Goal: Transaction & Acquisition: Obtain resource

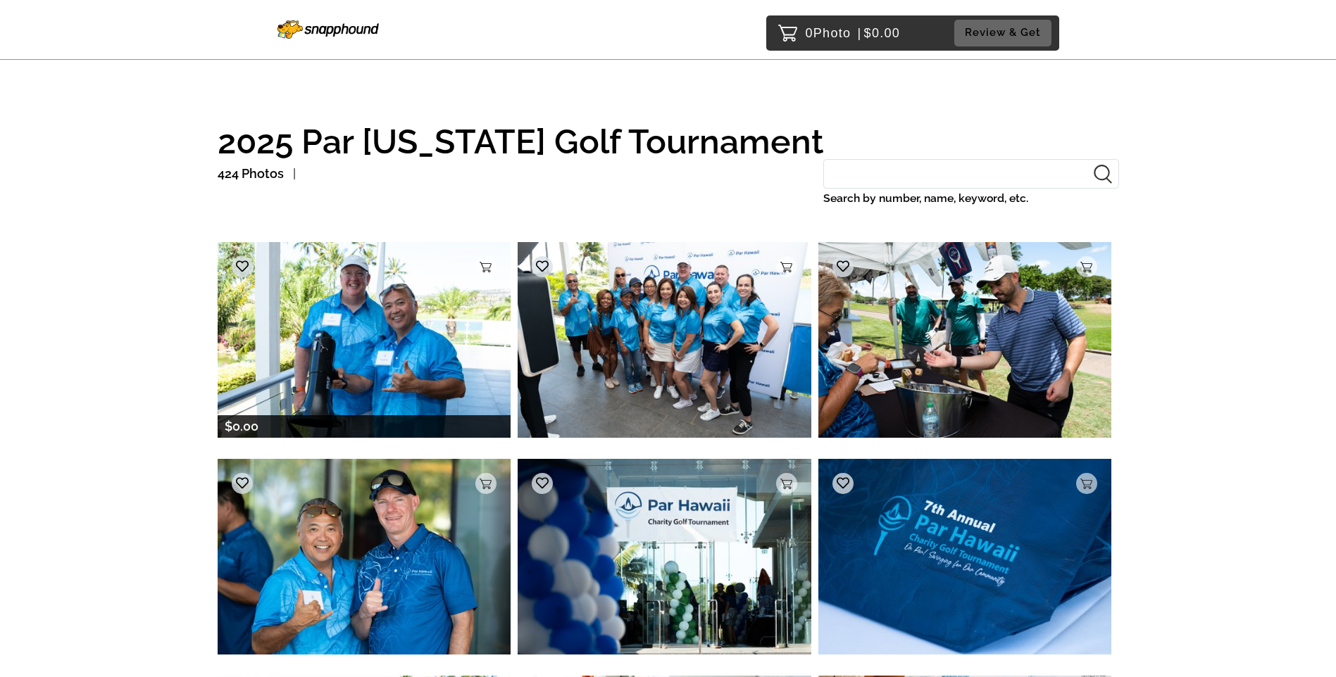
click at [356, 344] on img at bounding box center [365, 339] width 294 height 195
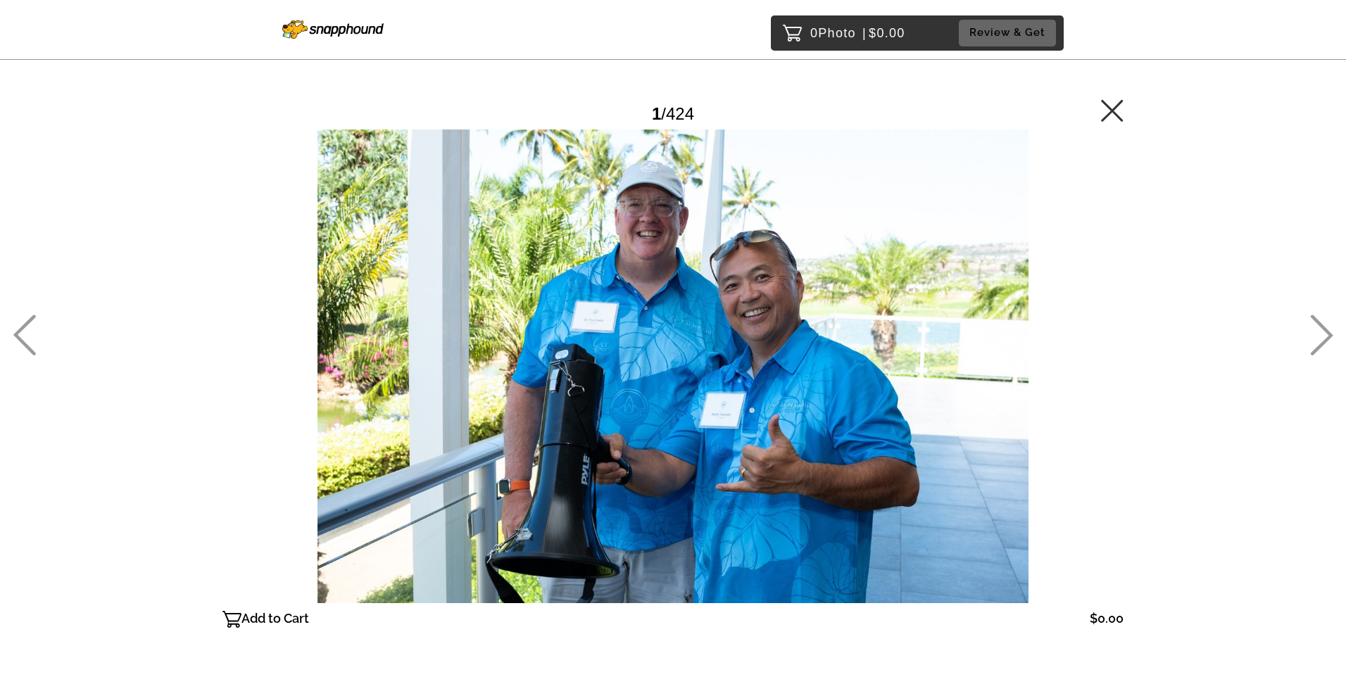
click at [1326, 337] on icon at bounding box center [1321, 335] width 23 height 41
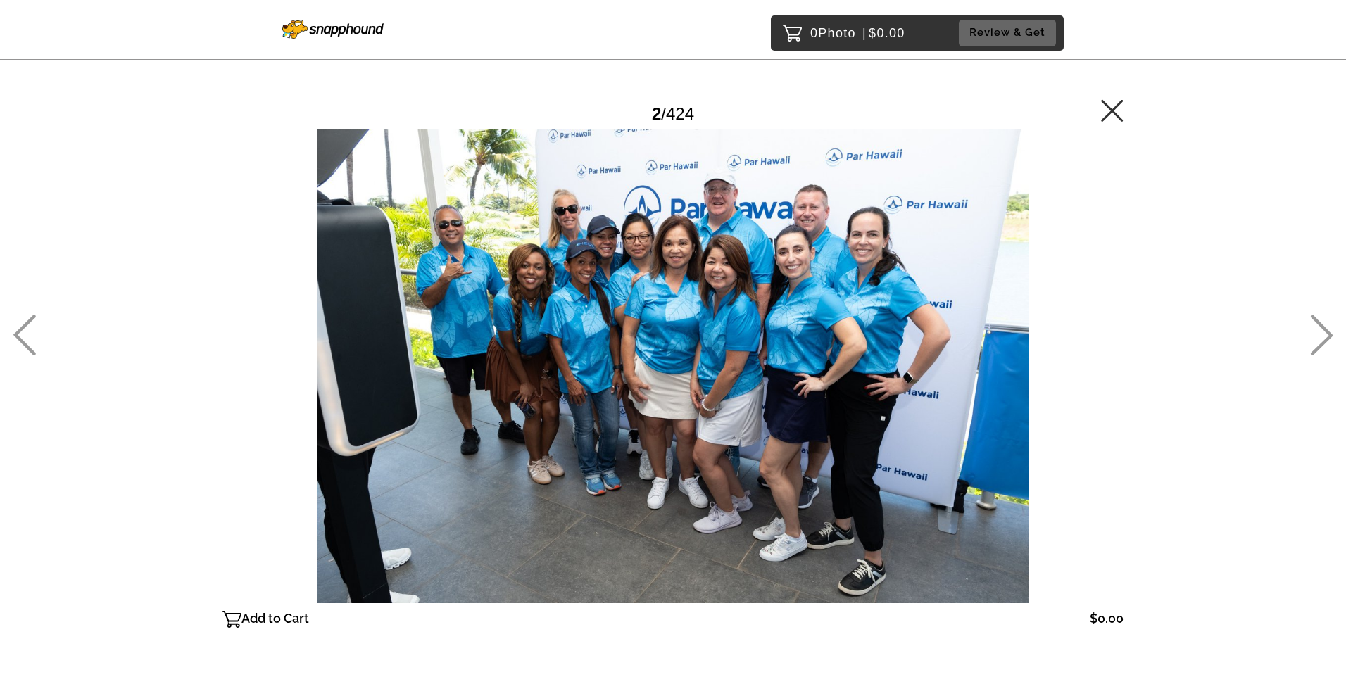
click at [1326, 337] on icon at bounding box center [1321, 335] width 23 height 41
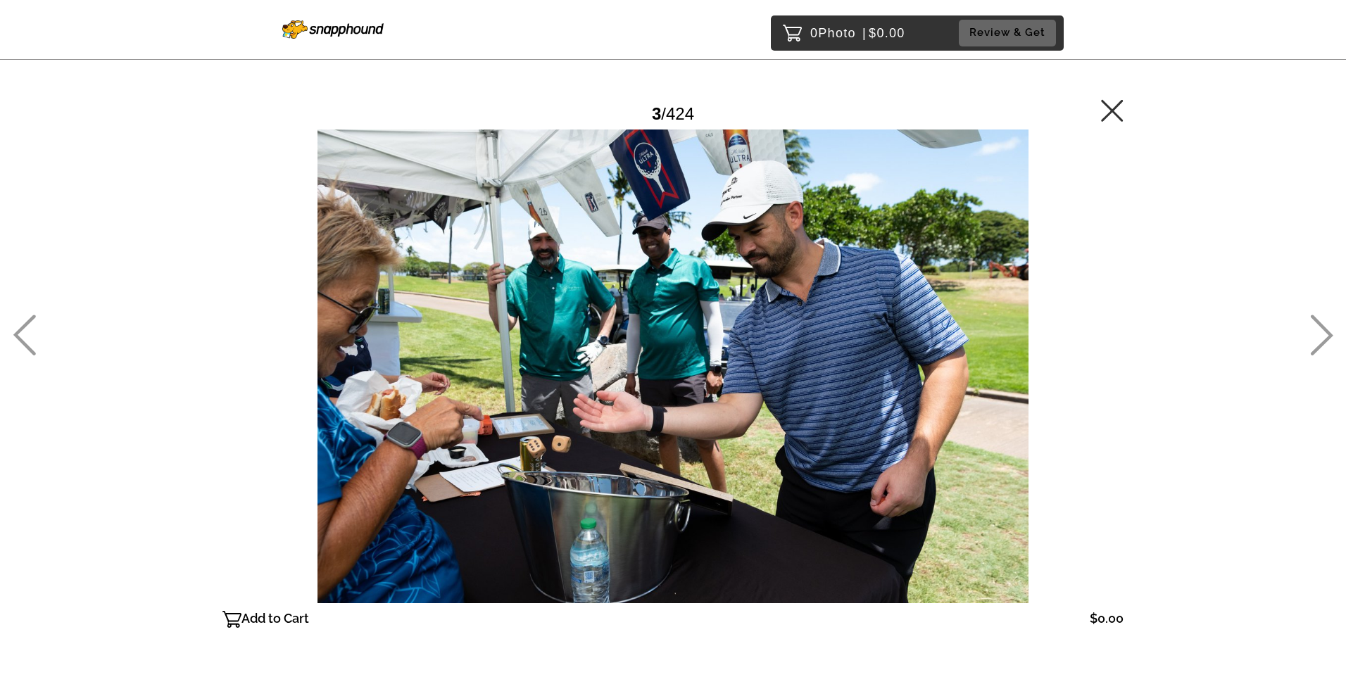
click at [1326, 337] on icon at bounding box center [1321, 335] width 23 height 41
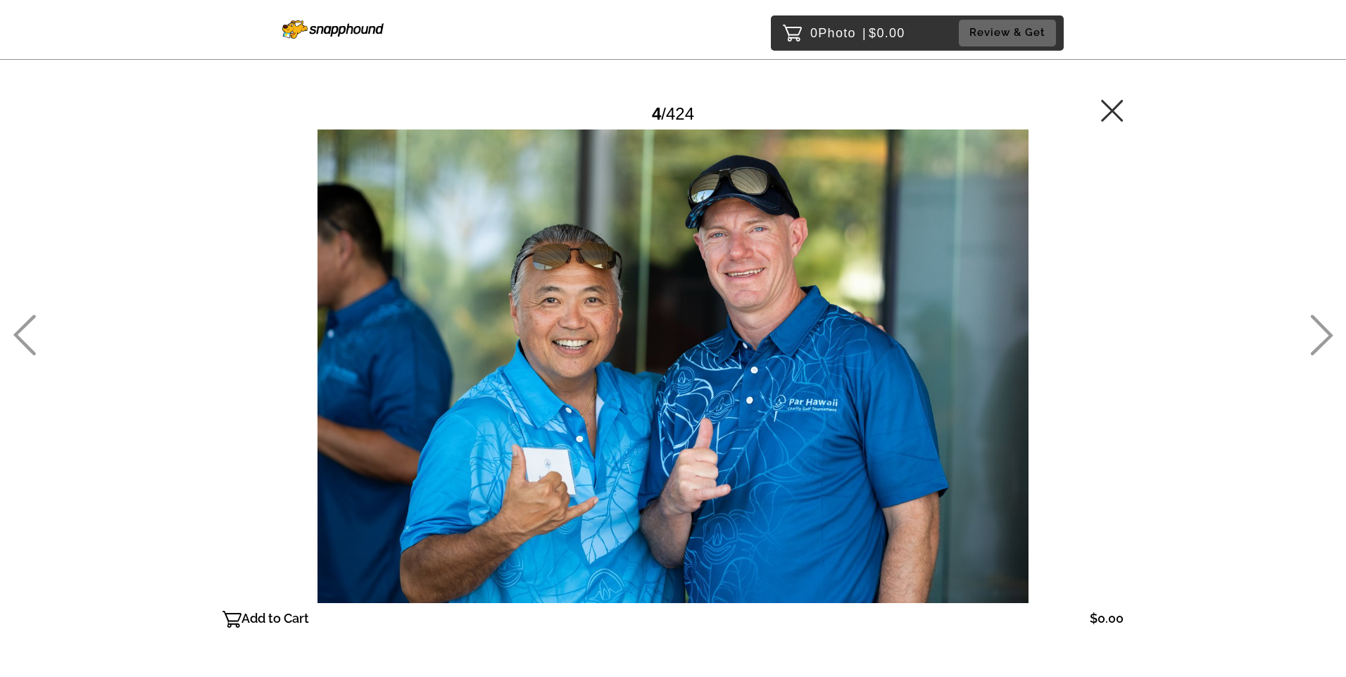
click at [1327, 337] on icon at bounding box center [1321, 335] width 23 height 41
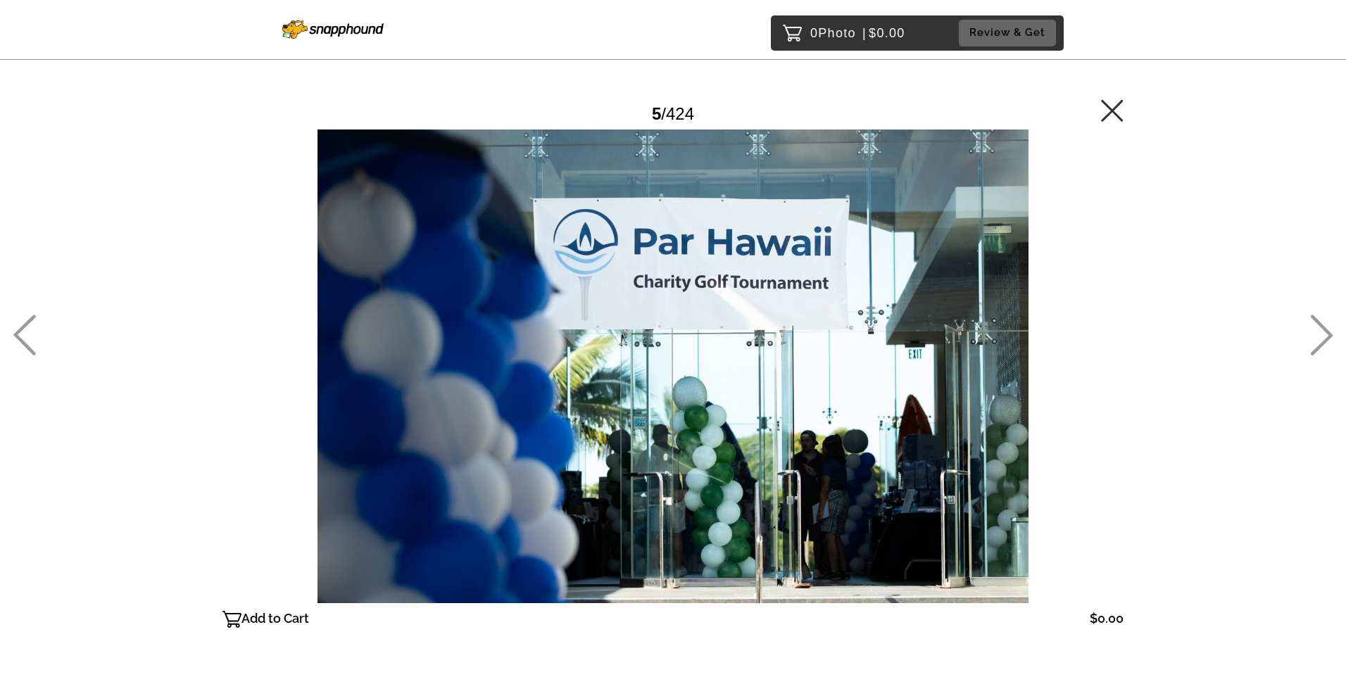
click at [1329, 337] on icon at bounding box center [1322, 335] width 23 height 41
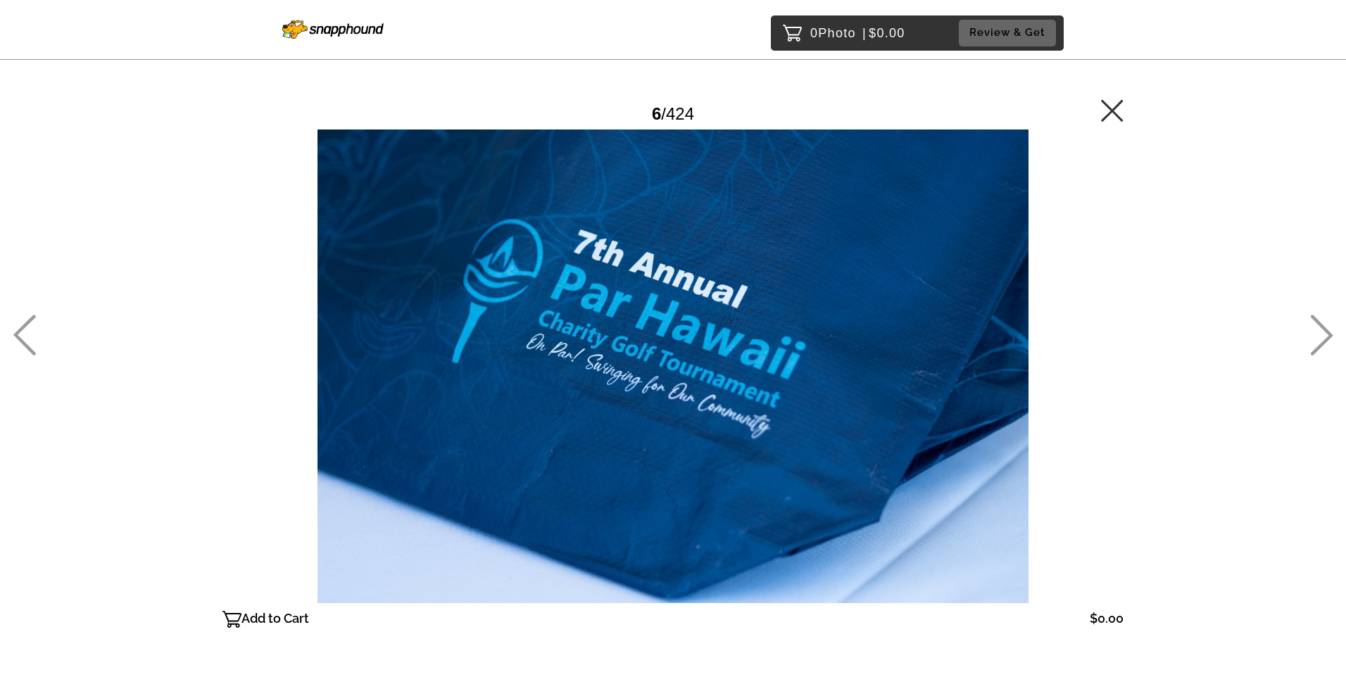
click at [1326, 338] on icon at bounding box center [1321, 335] width 23 height 41
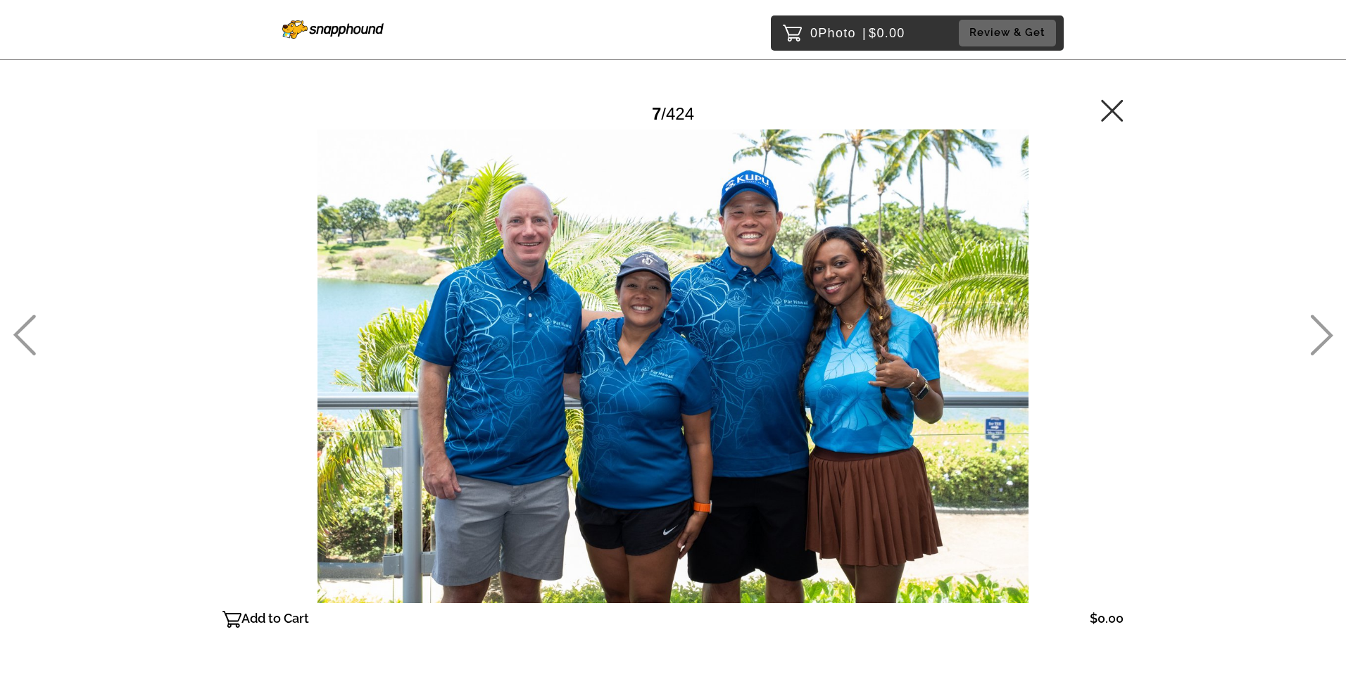
click at [1324, 335] on icon at bounding box center [1321, 335] width 23 height 41
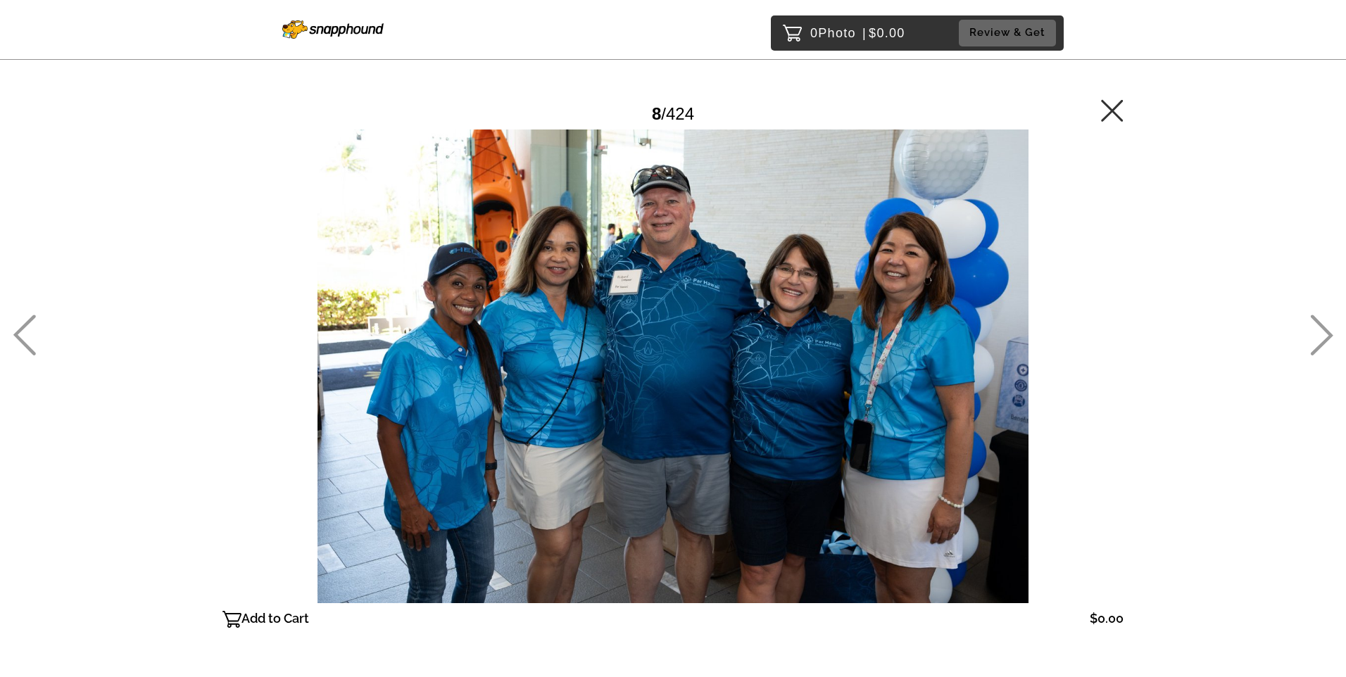
click at [1324, 335] on icon at bounding box center [1321, 335] width 23 height 41
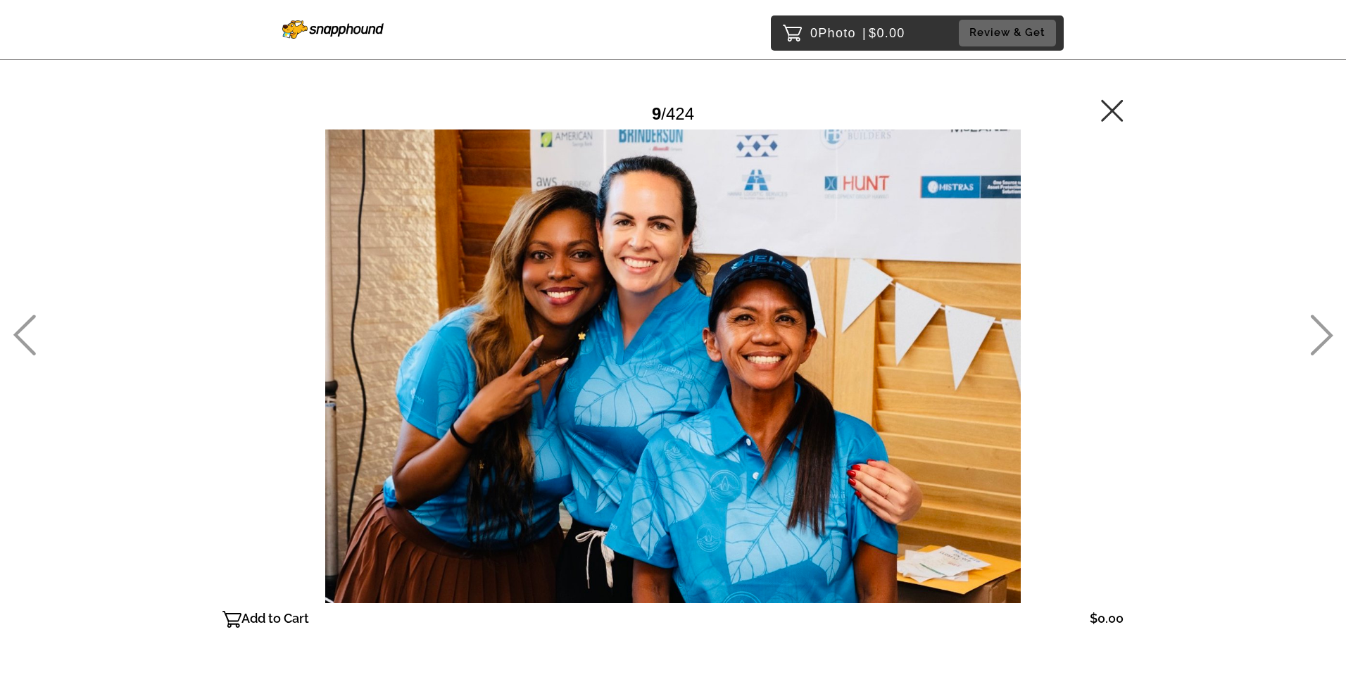
click at [1324, 335] on icon at bounding box center [1321, 335] width 23 height 41
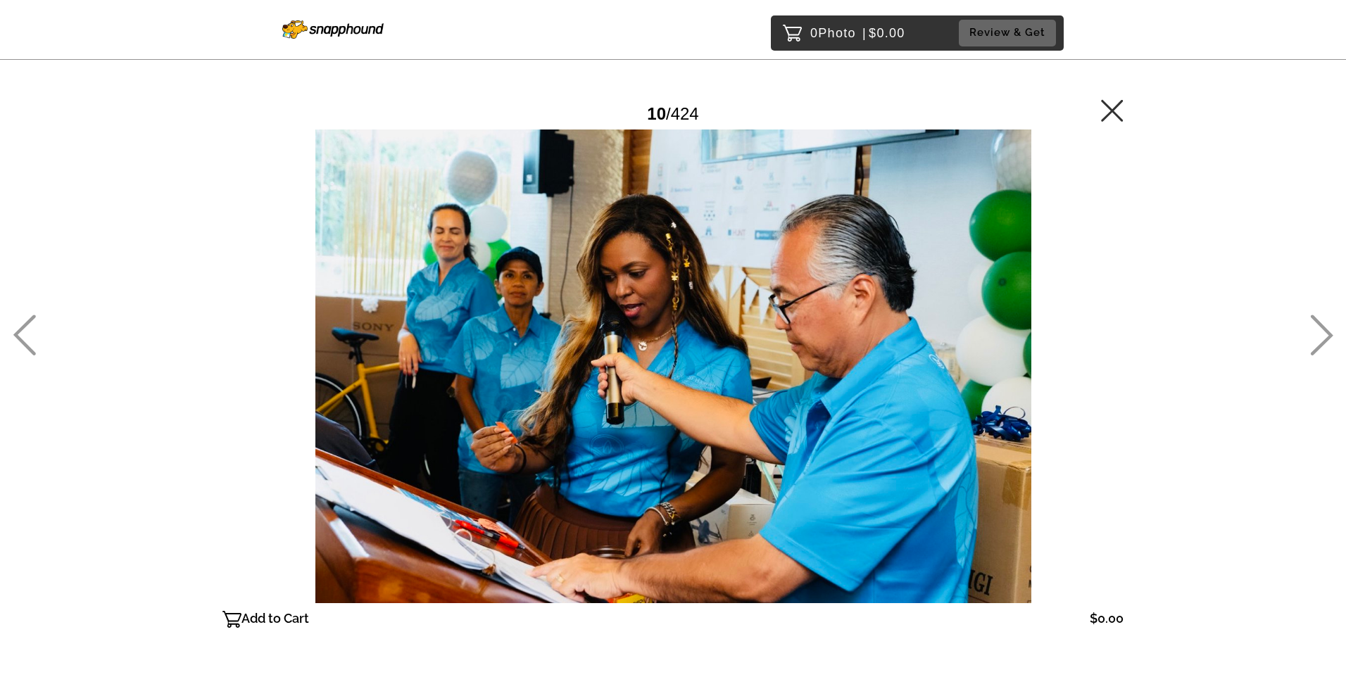
click at [1324, 335] on icon at bounding box center [1321, 335] width 23 height 41
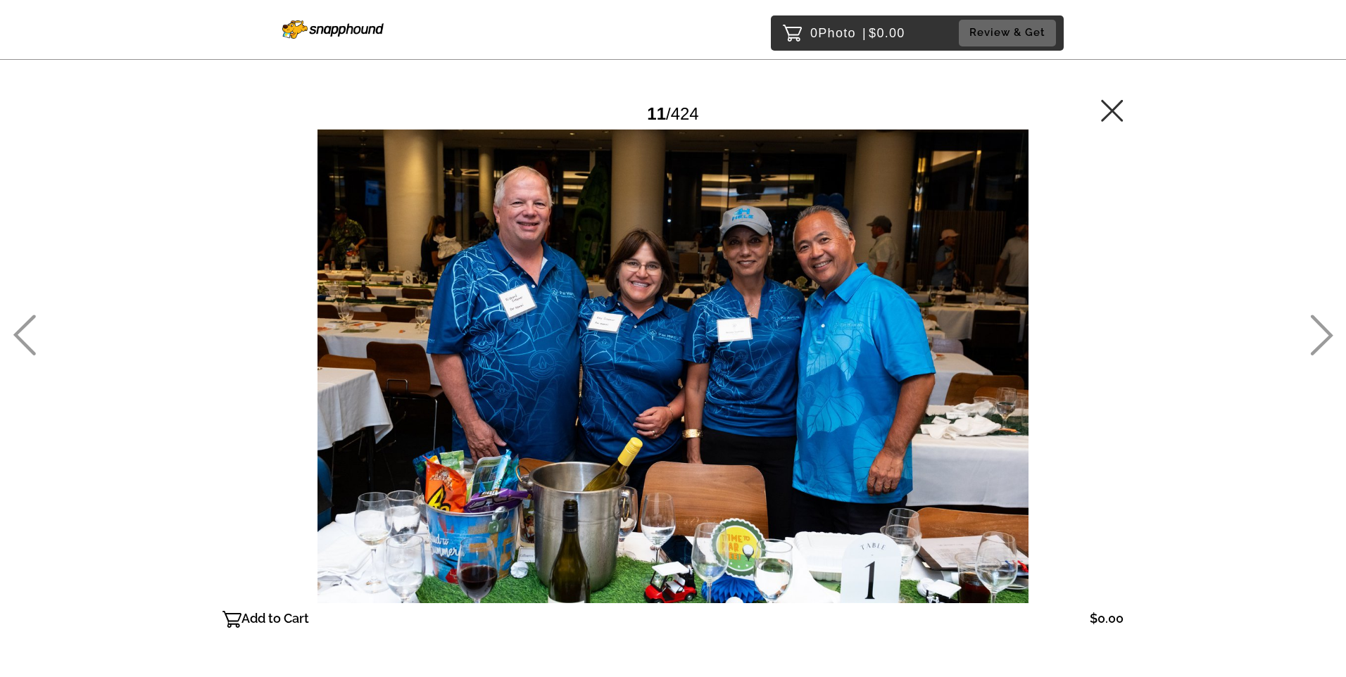
click at [1324, 335] on icon at bounding box center [1321, 335] width 23 height 41
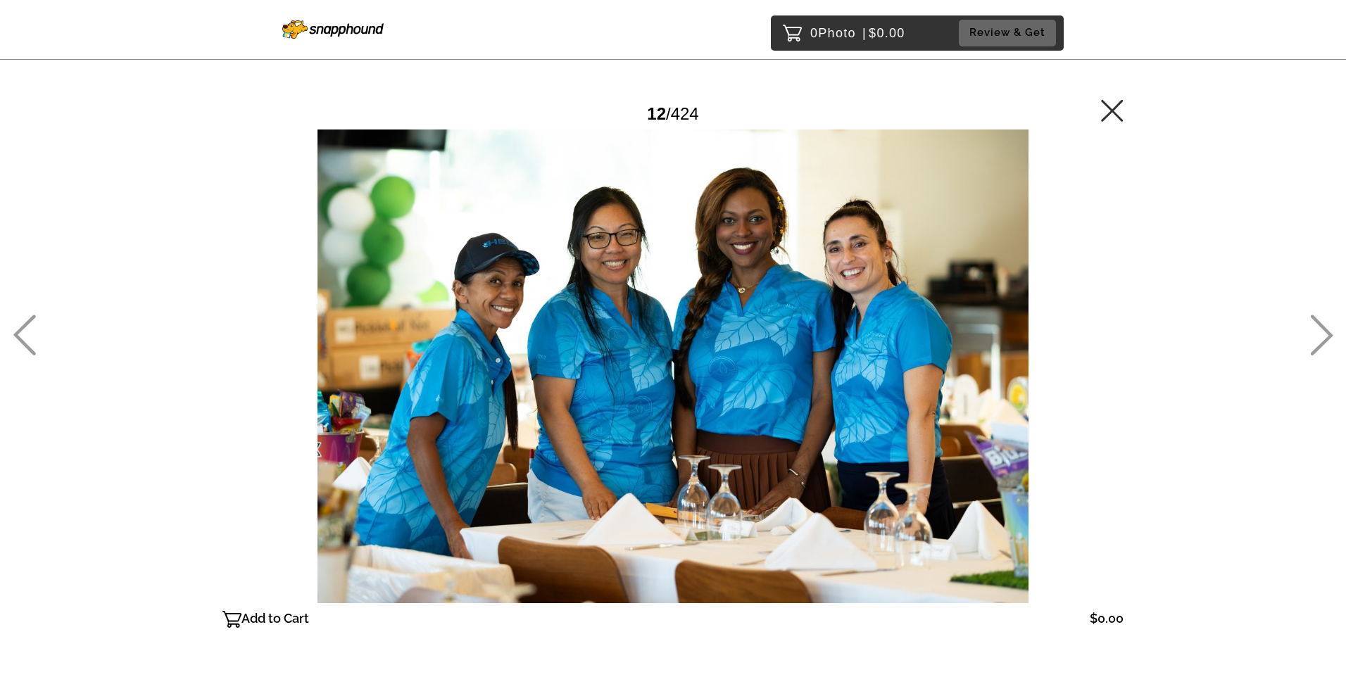
click at [1324, 335] on icon at bounding box center [1321, 335] width 23 height 41
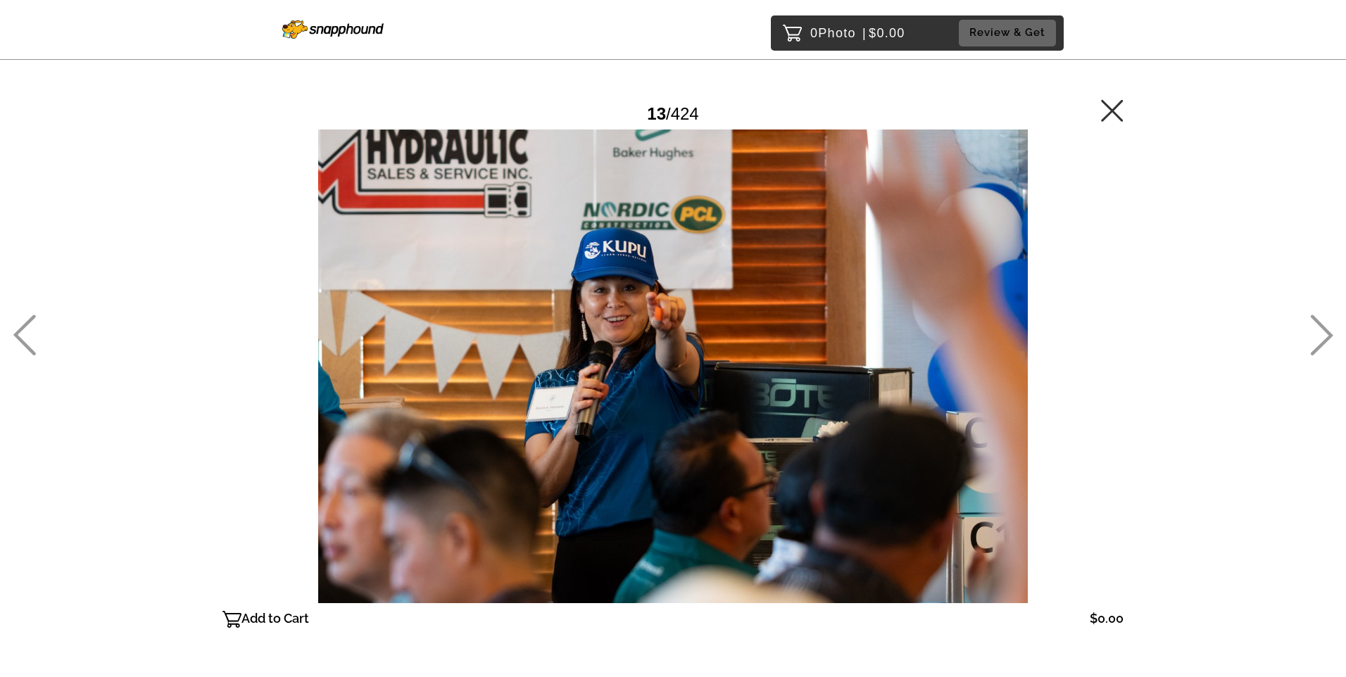
click at [1105, 116] on icon at bounding box center [1112, 110] width 23 height 23
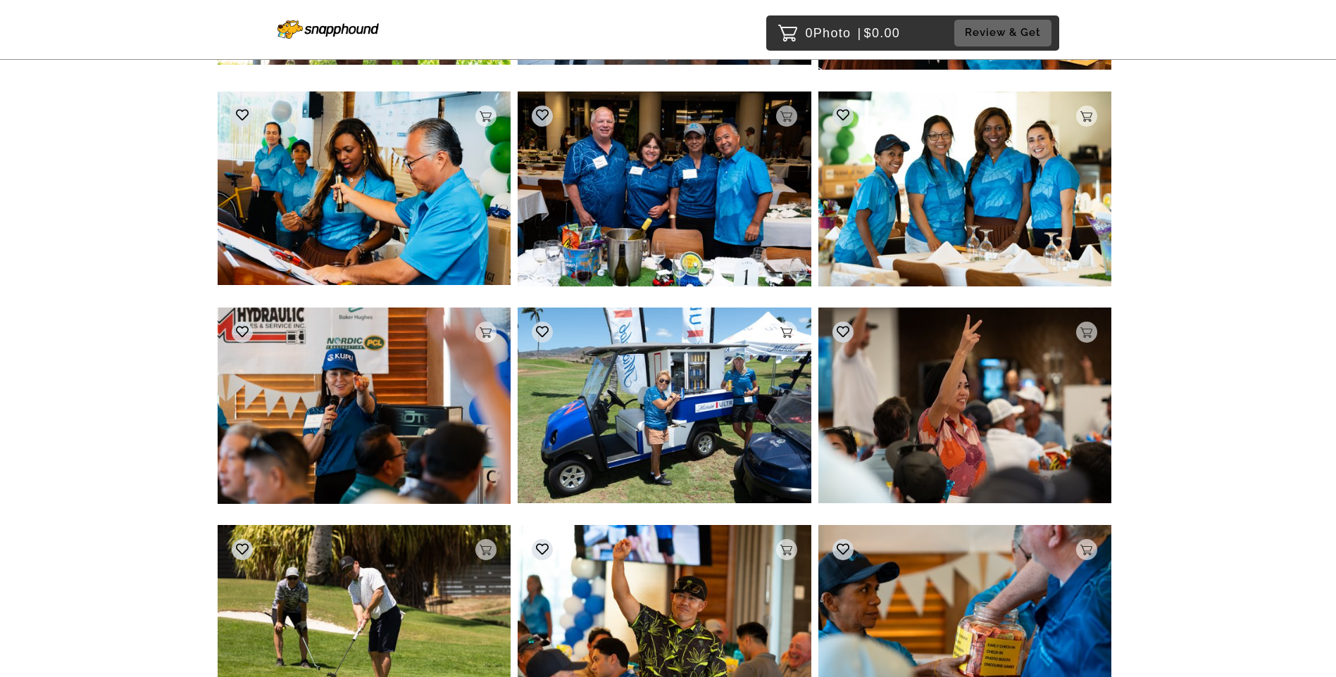
scroll to position [812, 0]
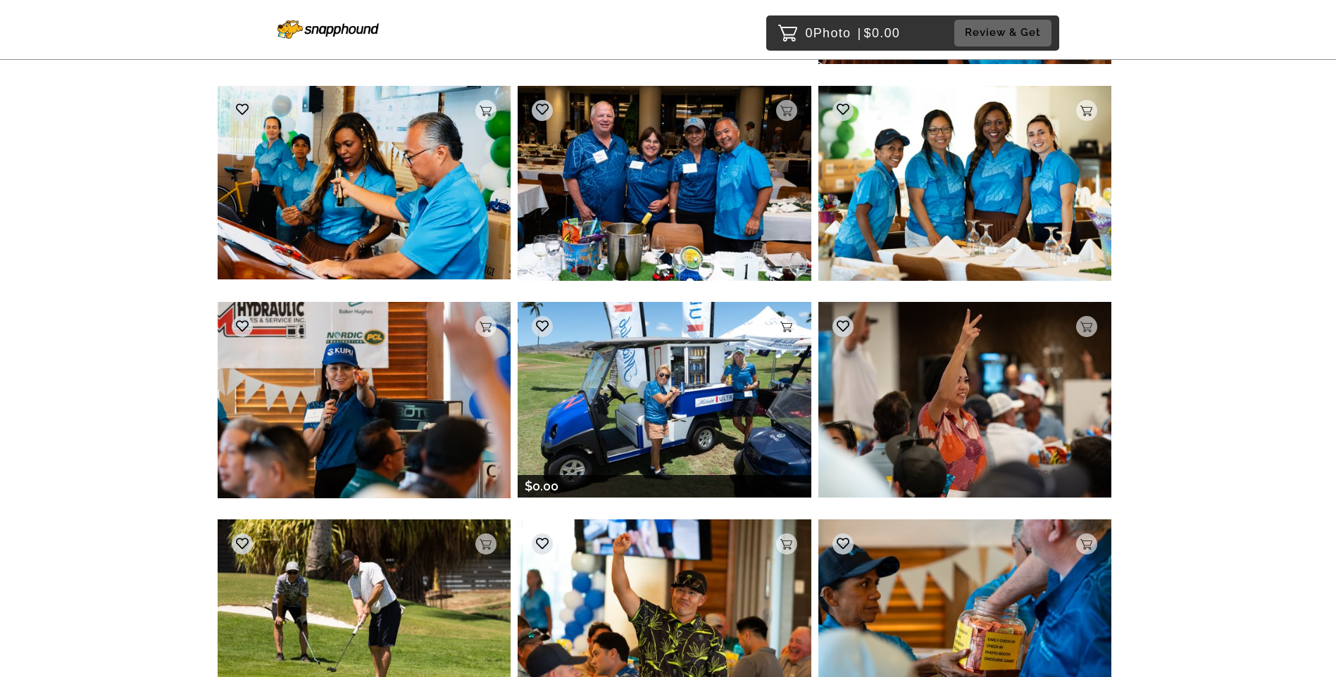
click at [658, 389] on img at bounding box center [664, 399] width 294 height 195
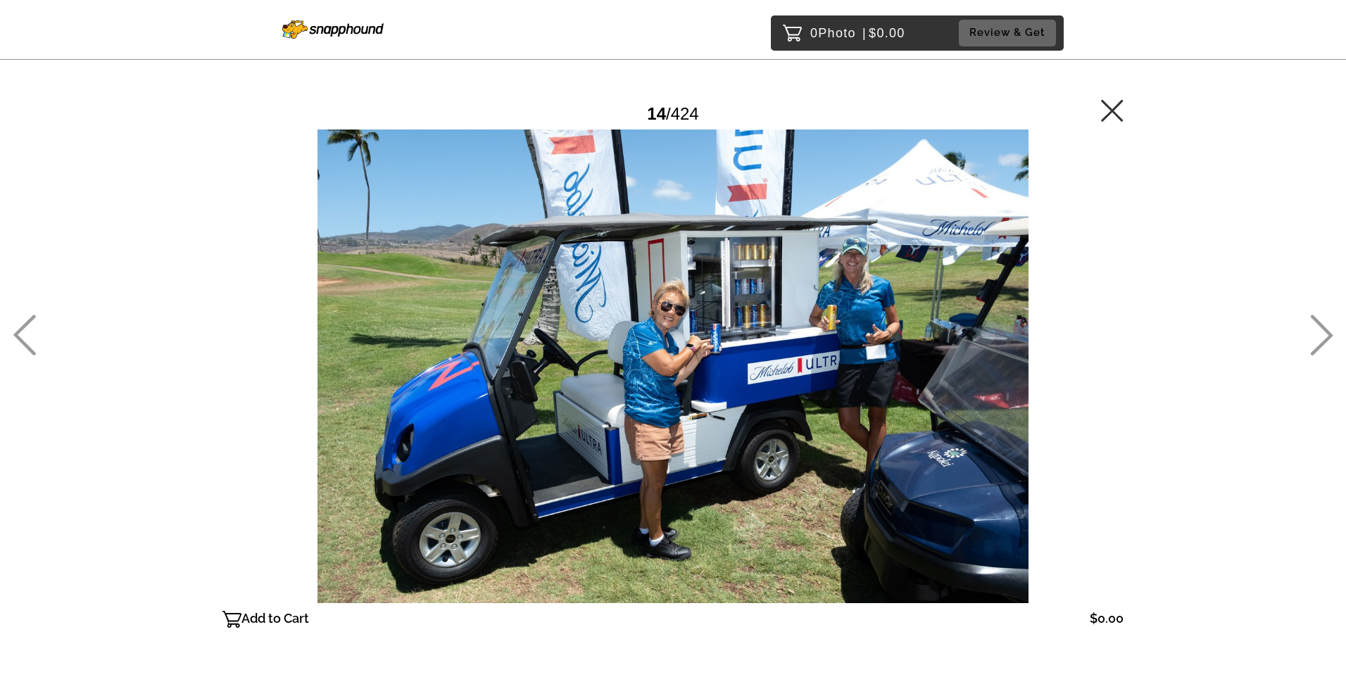
click at [1117, 107] on icon at bounding box center [1112, 110] width 23 height 23
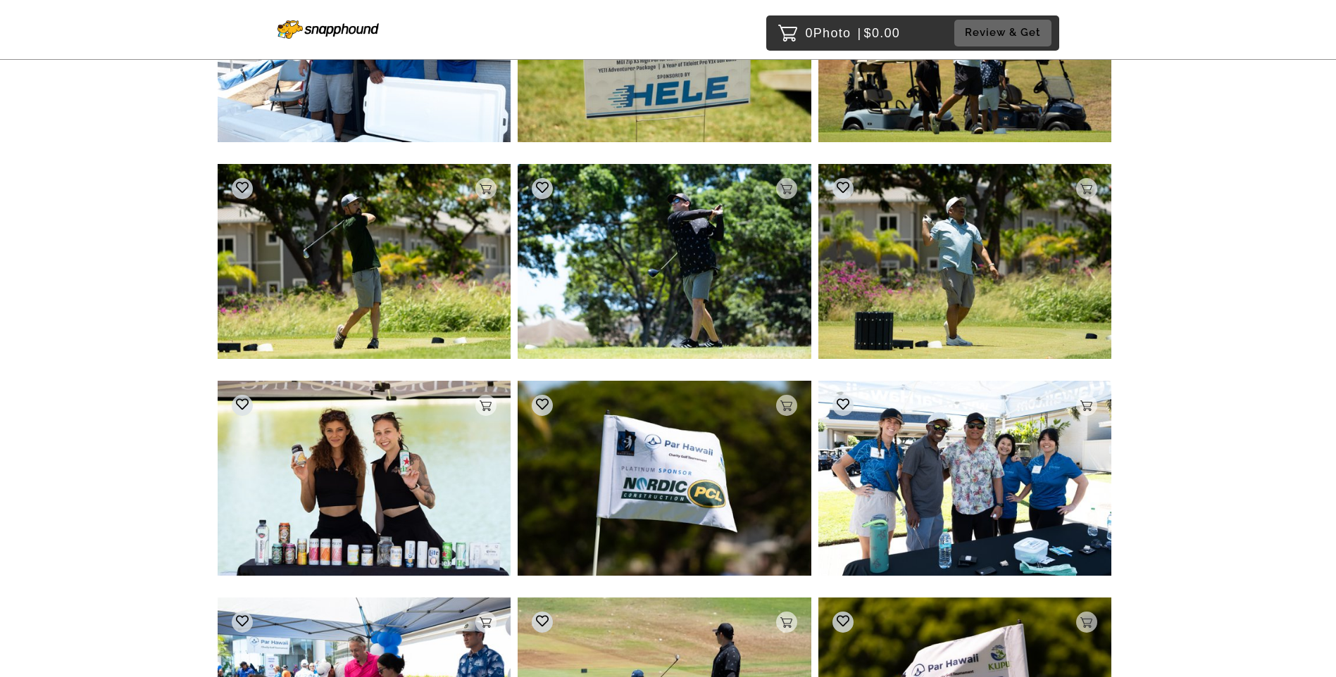
scroll to position [18907, 0]
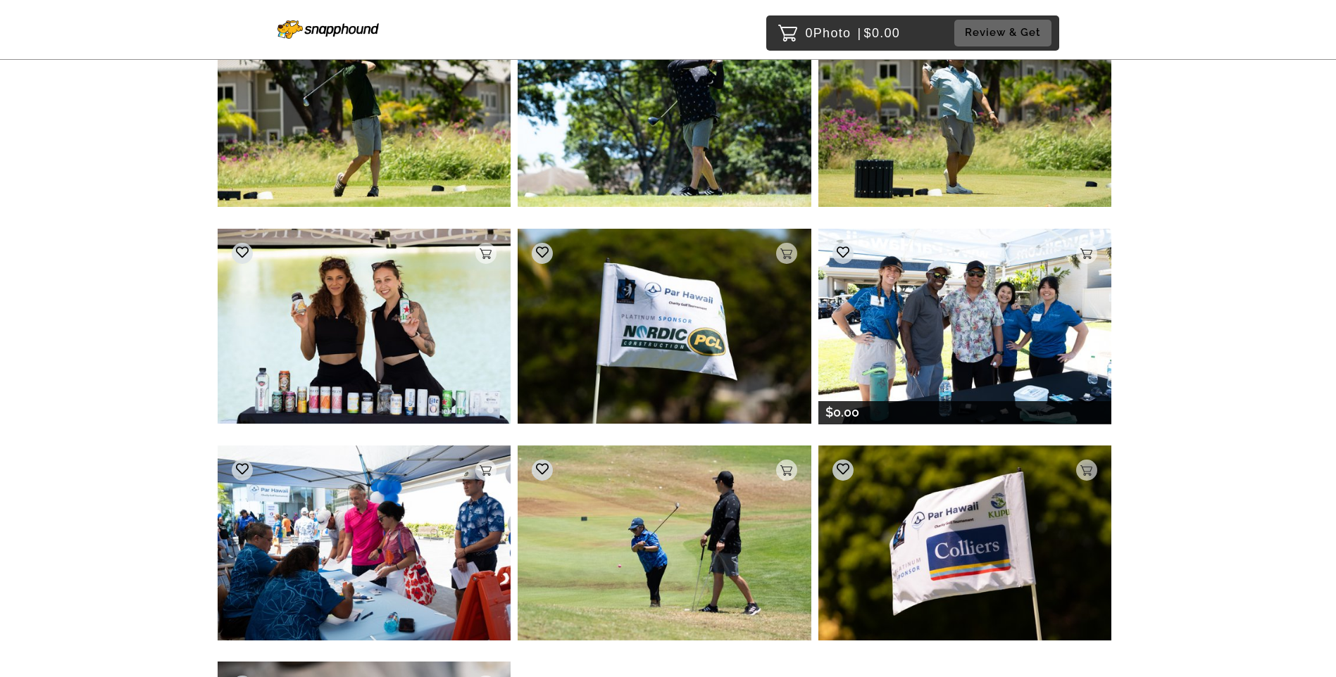
click at [931, 332] on img at bounding box center [965, 326] width 294 height 195
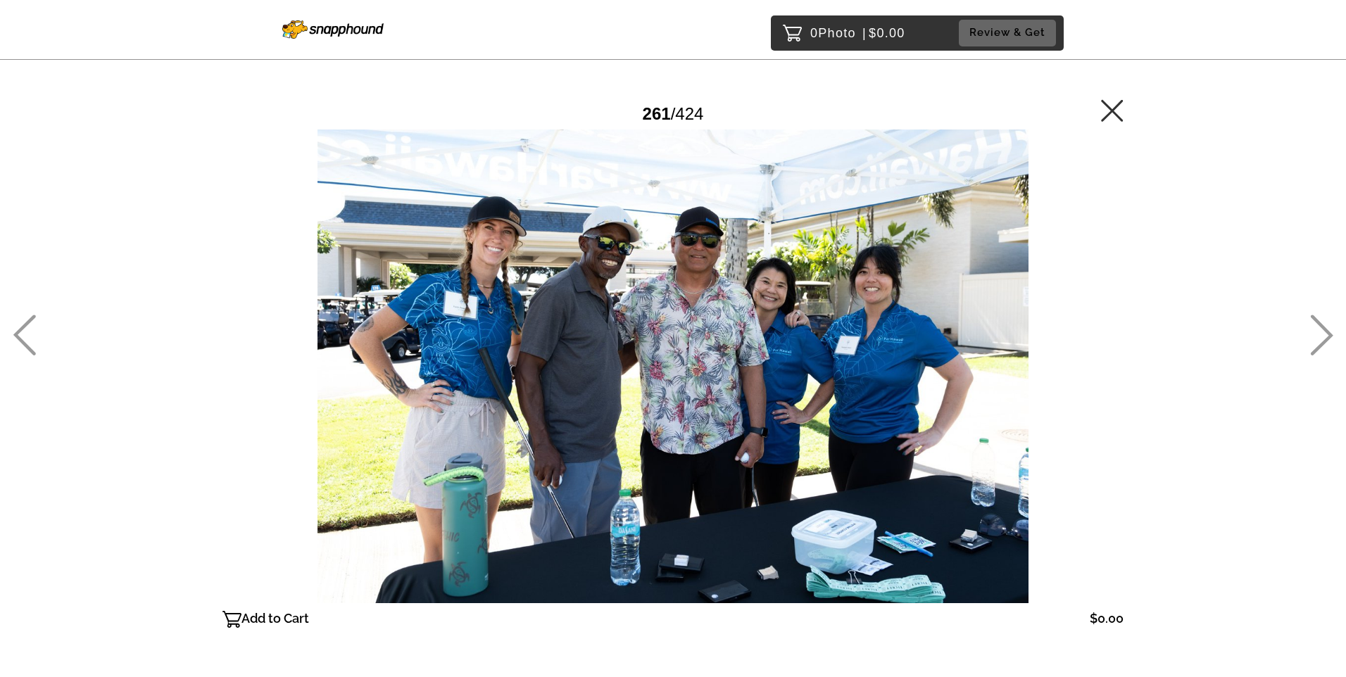
click at [1110, 106] on icon at bounding box center [1112, 110] width 23 height 23
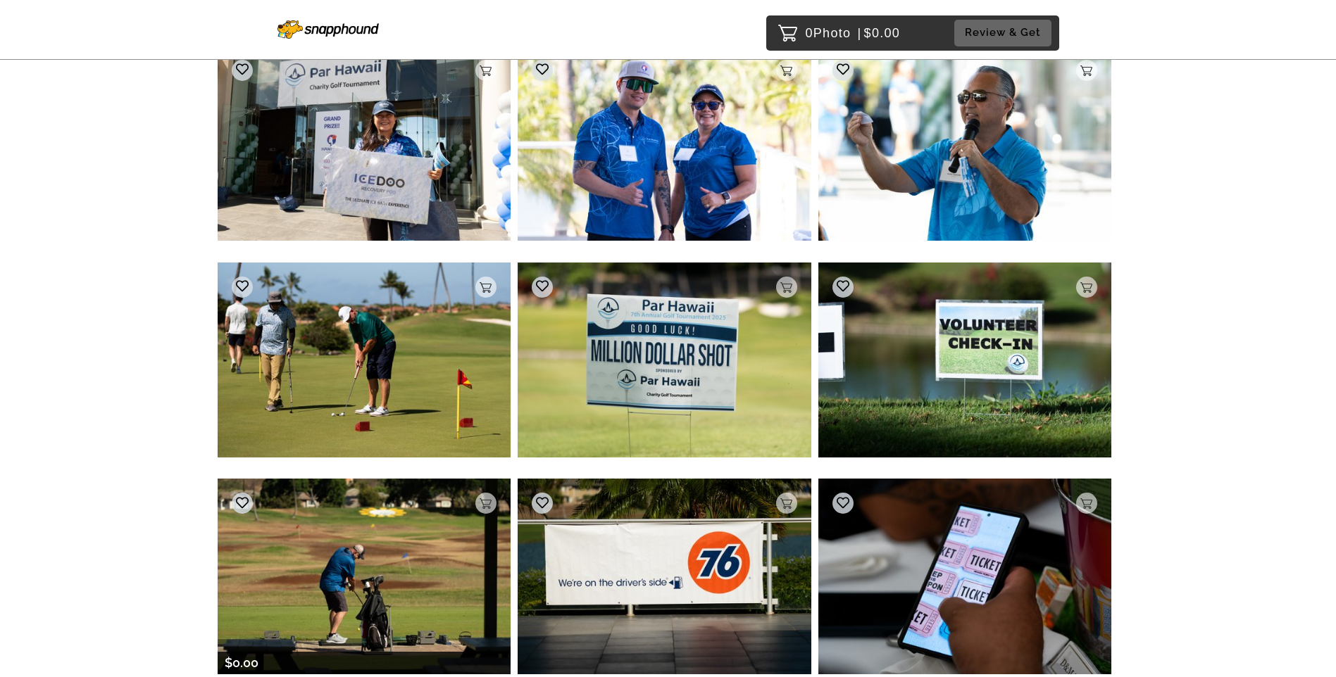
scroll to position [29071, 0]
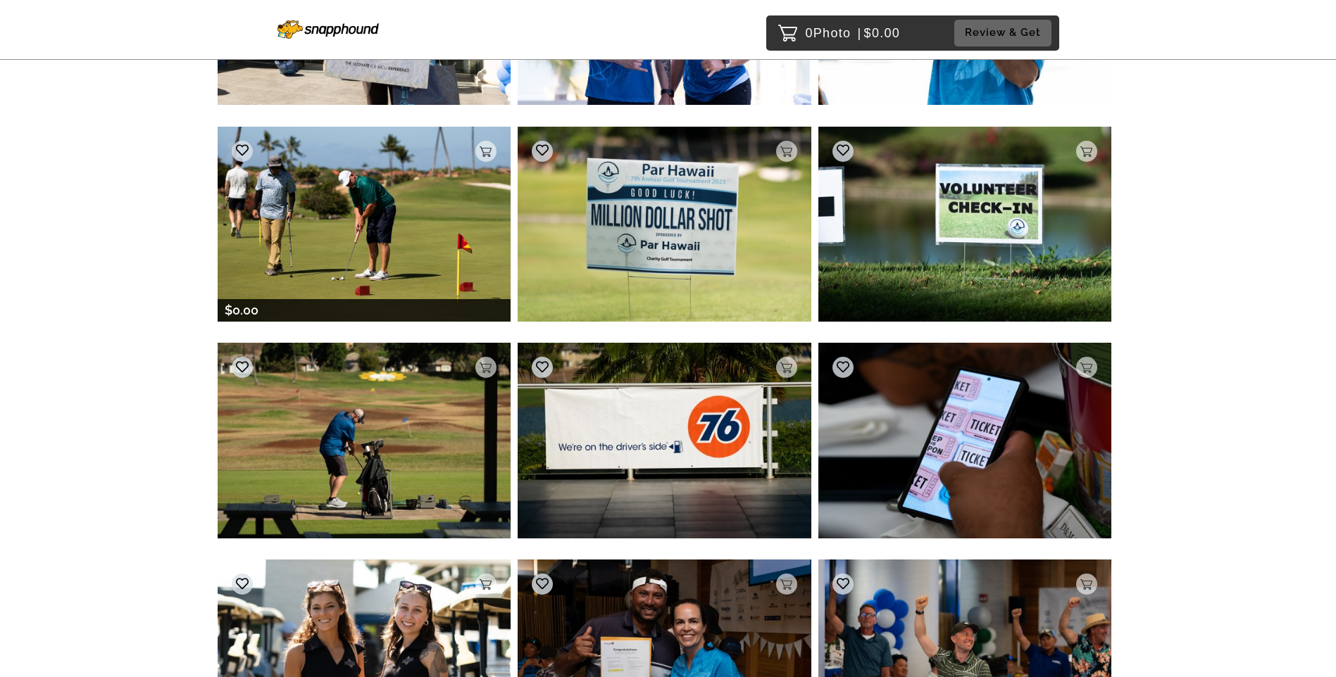
click at [312, 250] on img at bounding box center [365, 224] width 294 height 195
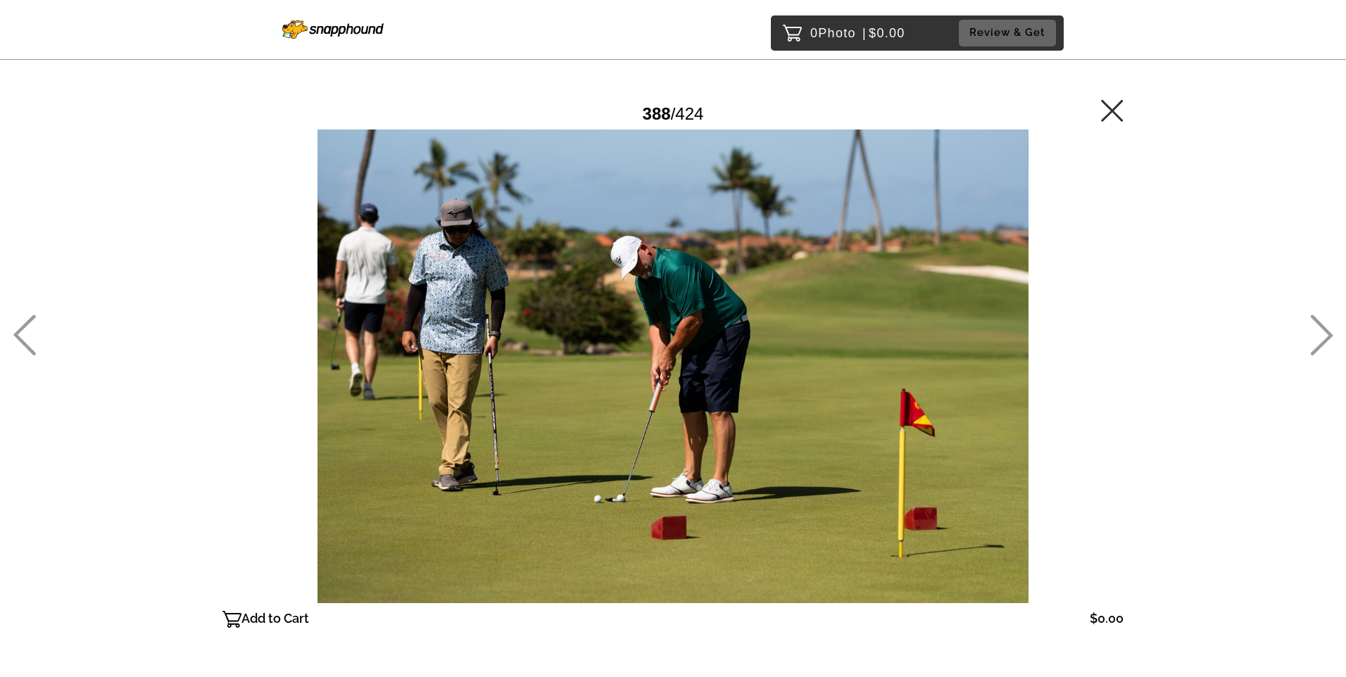
click at [245, 617] on p "Add to Cart" at bounding box center [275, 619] width 68 height 23
click at [1110, 110] on icon at bounding box center [1112, 110] width 23 height 23
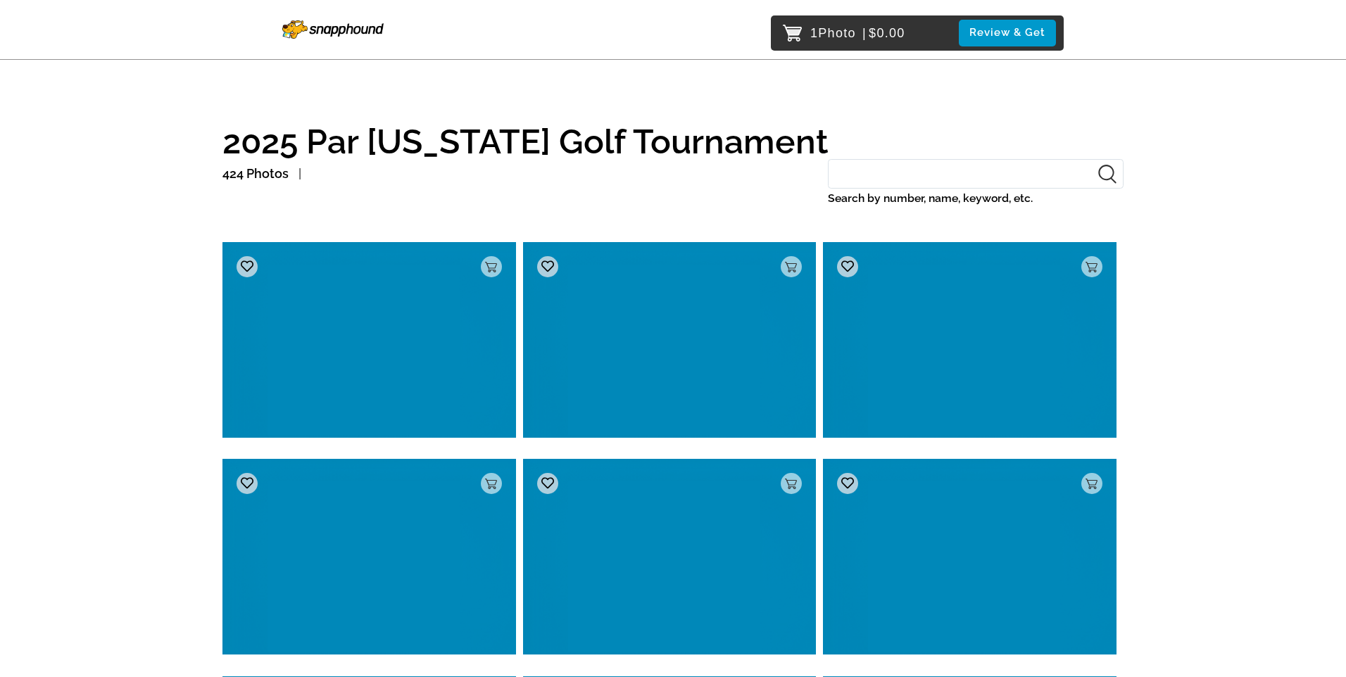
drag, startPoint x: 1219, startPoint y: 292, endPoint x: 1243, endPoint y: 368, distance: 78.8
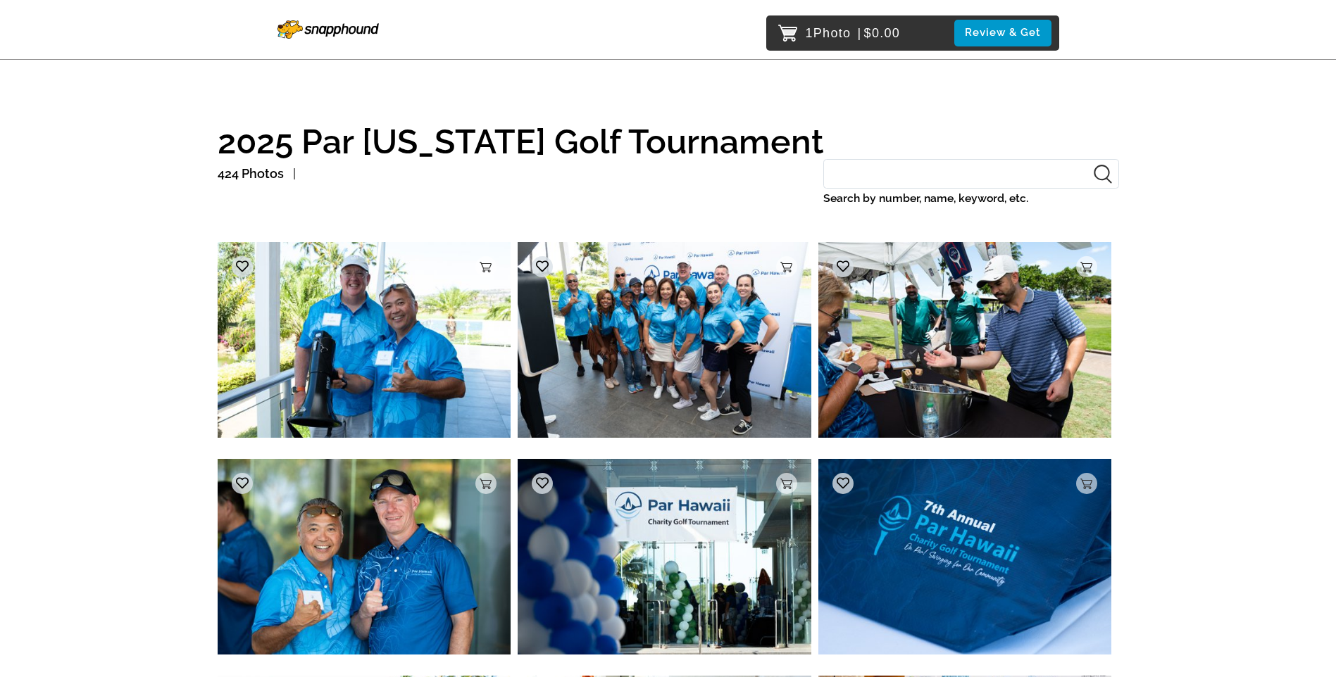
click at [865, 175] on input "Search by number, name, keyword, etc." at bounding box center [971, 174] width 296 height 30
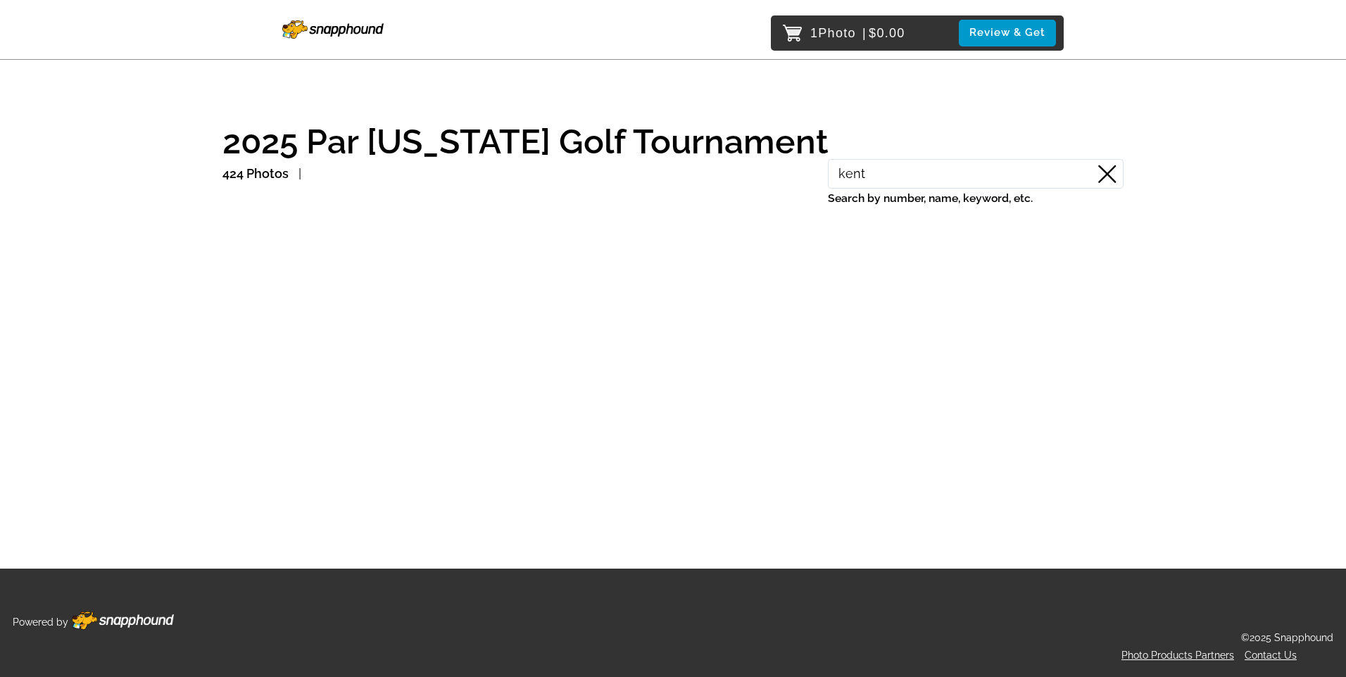
type input "kent"
click at [1019, 34] on button "Review & Get" at bounding box center [1007, 33] width 97 height 26
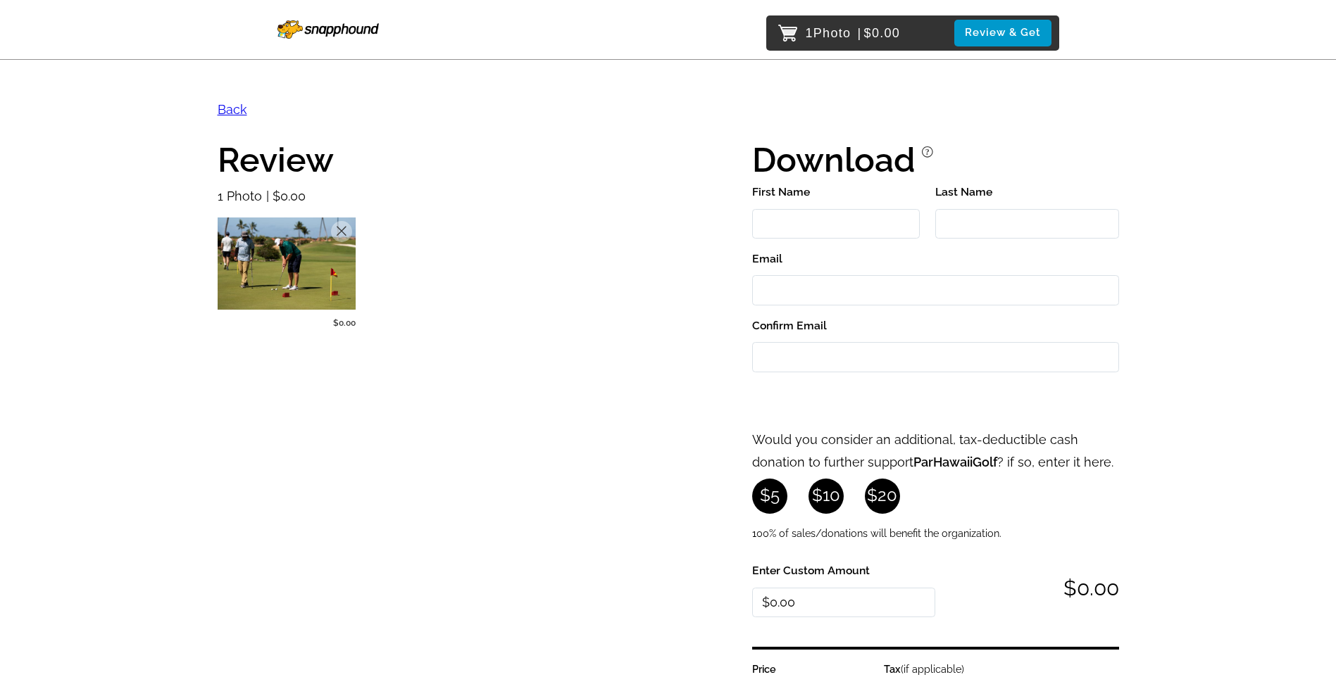
click at [794, 222] on input "First Name" at bounding box center [836, 224] width 168 height 30
click at [805, 227] on input "First Name" at bounding box center [836, 224] width 168 height 30
click at [624, 330] on div "Review 1 Photo $0.00 Remove $0.00" at bounding box center [440, 492] width 444 height 698
click at [855, 220] on input "First Name" at bounding box center [836, 224] width 168 height 30
click at [789, 225] on input "First Name" at bounding box center [836, 224] width 168 height 30
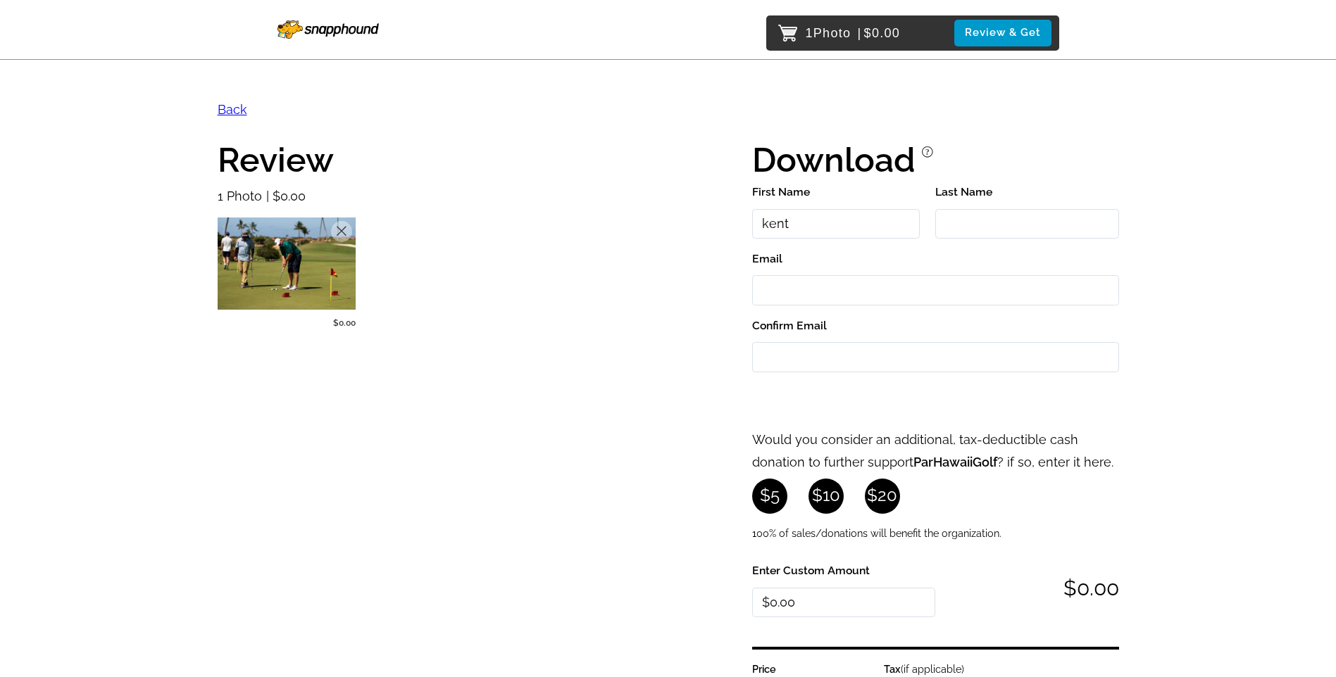
type input "kent"
click at [960, 220] on input "Last Name" at bounding box center [1027, 224] width 184 height 30
type input "[PERSON_NAME]"
type input "[EMAIL_ADDRESS][DOMAIN_NAME]"
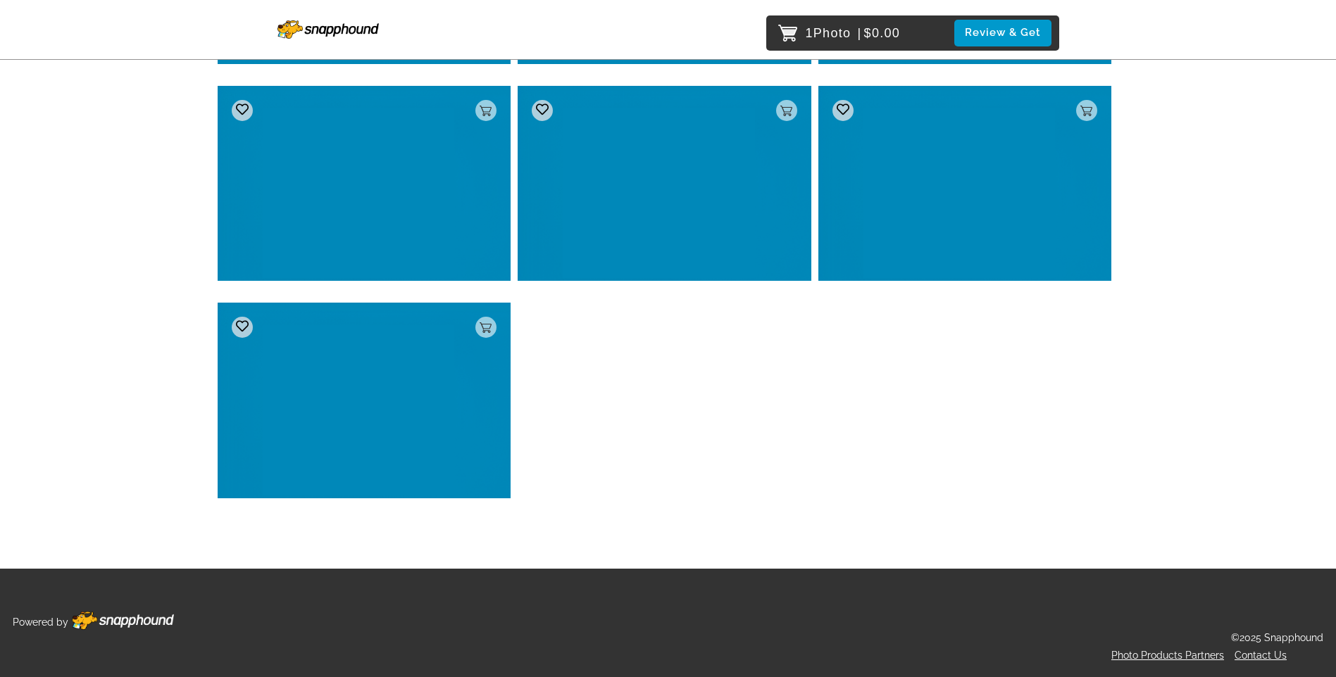
scroll to position [29133, 0]
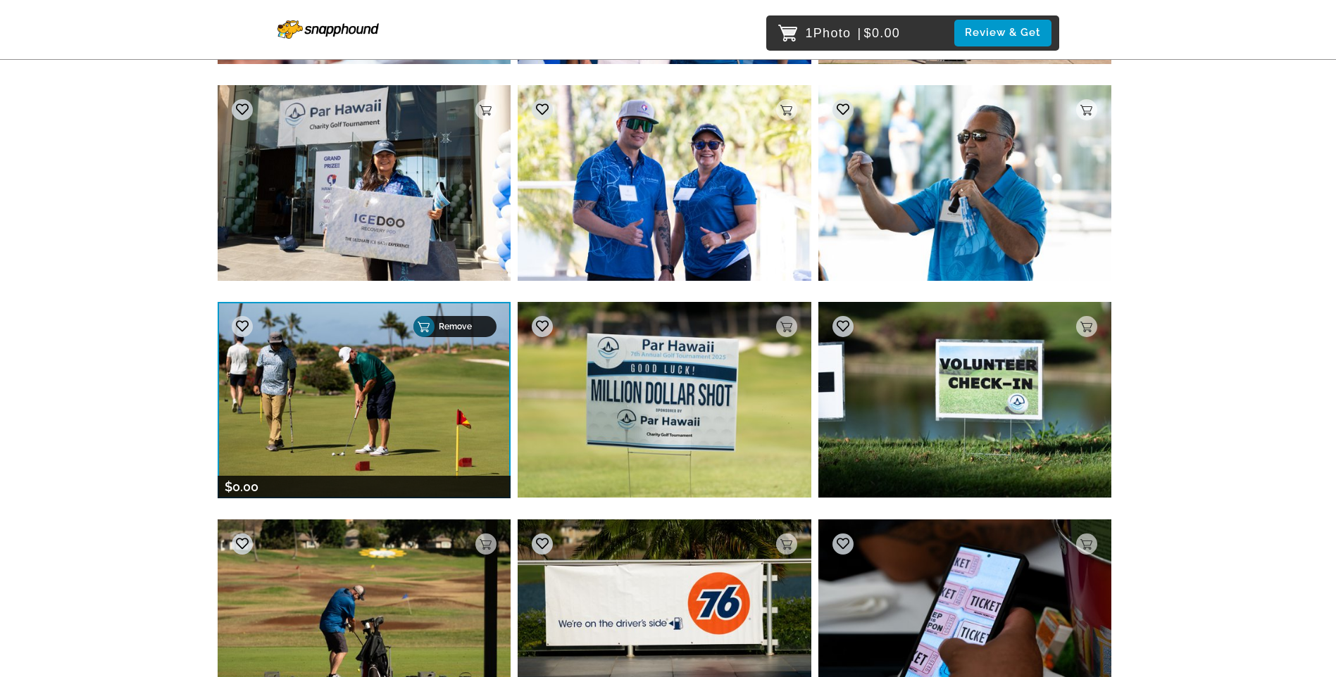
click at [482, 327] on p "Remove" at bounding box center [463, 327] width 49 height 10
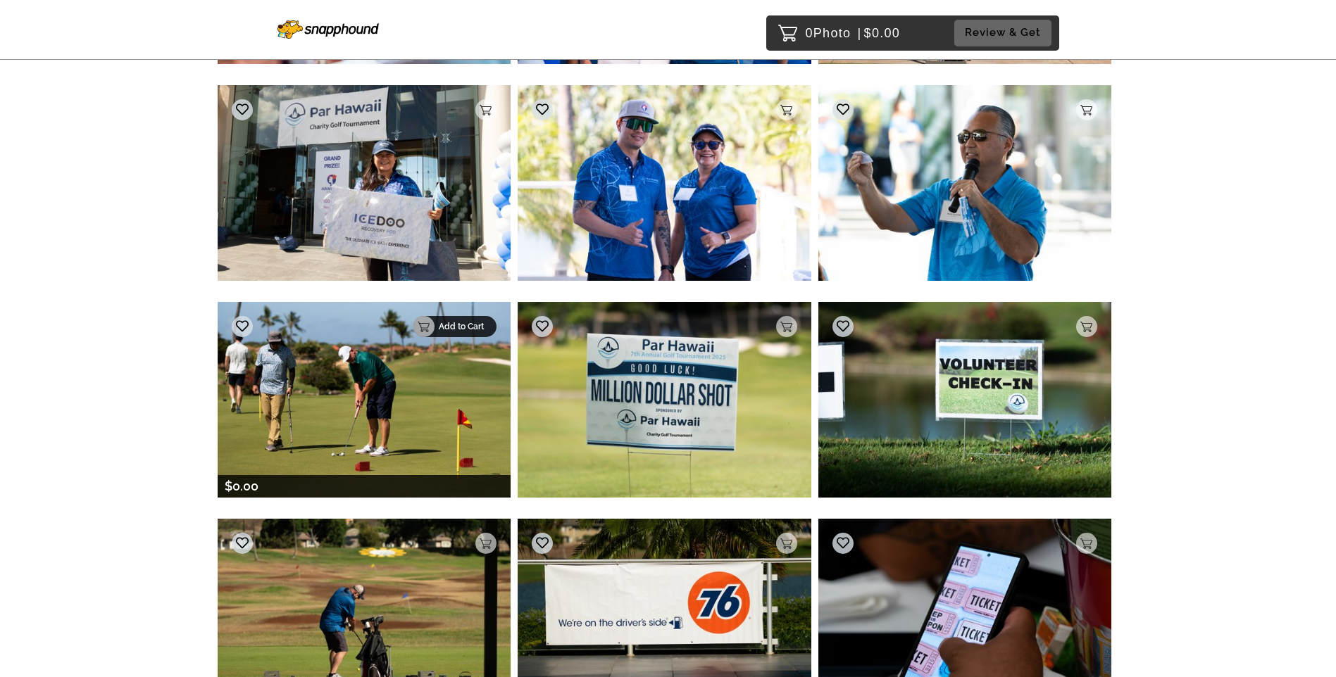
click at [456, 327] on p "Add to Cart" at bounding box center [463, 327] width 49 height 10
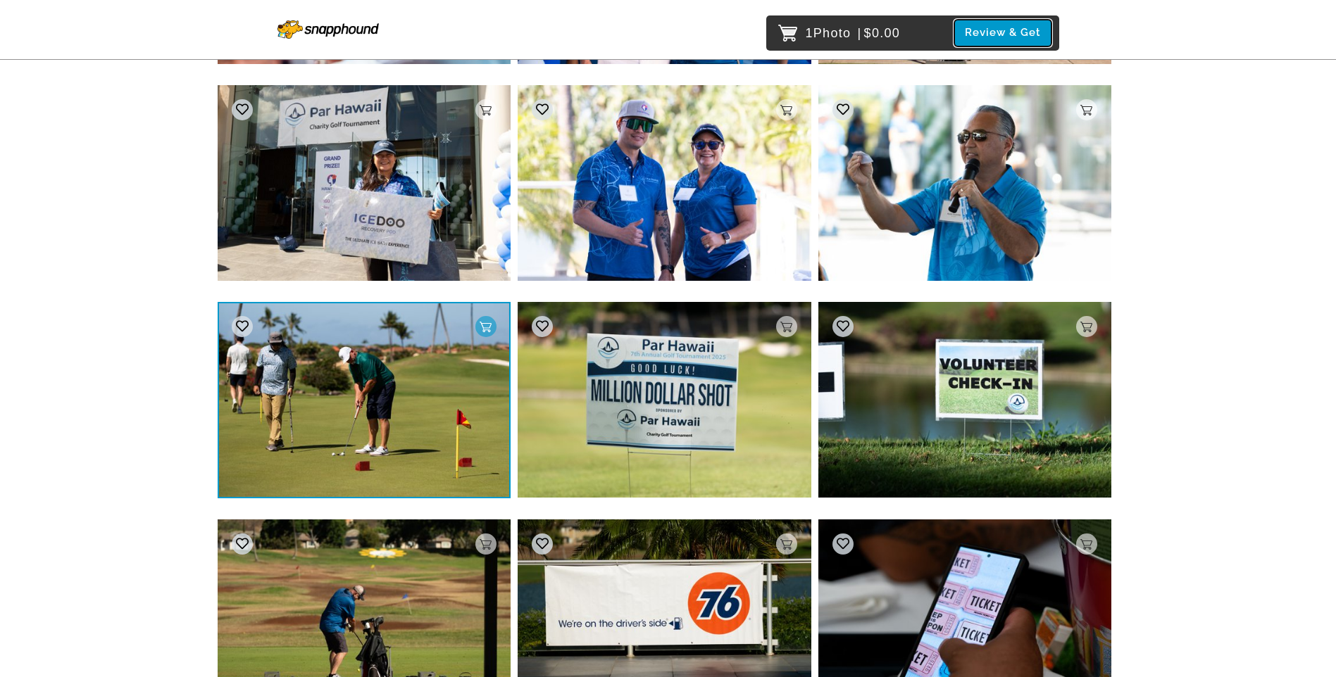
click at [988, 32] on button "Review & Get" at bounding box center [1002, 33] width 97 height 26
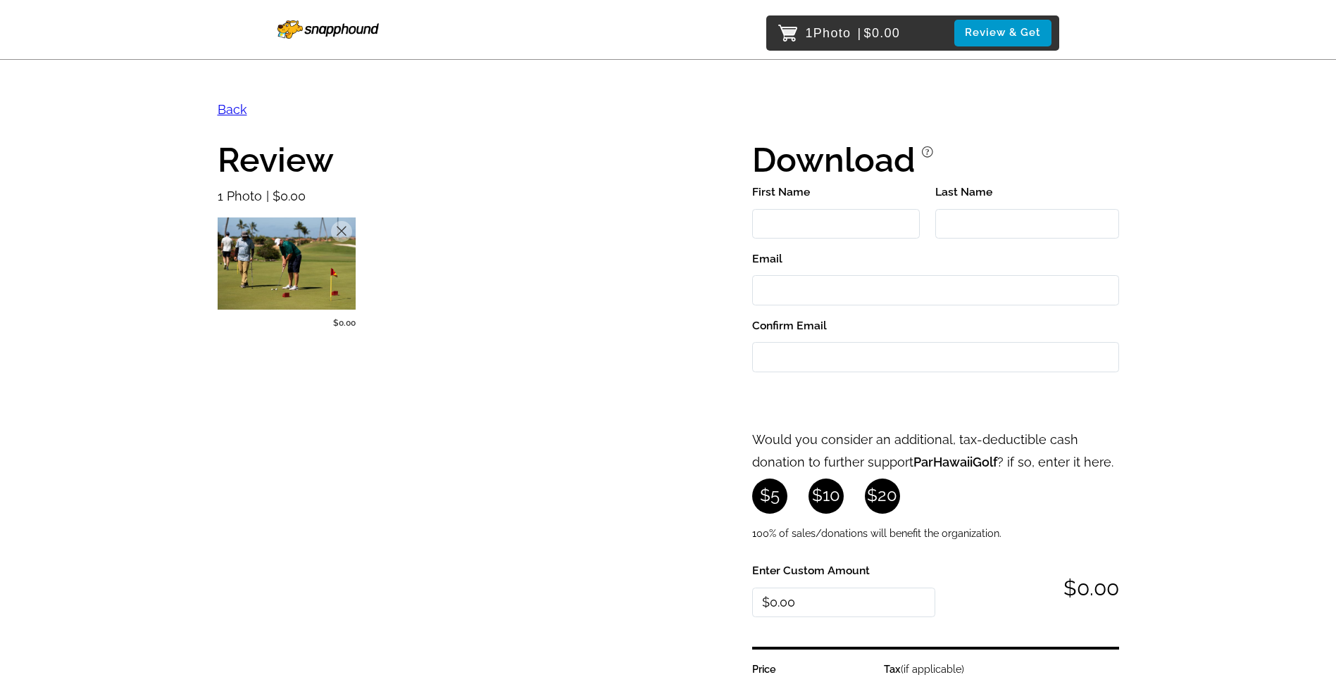
click at [772, 230] on input "First Name" at bounding box center [836, 224] width 168 height 30
type input "kent"
type input "[PERSON_NAME]"
type input "[EMAIL_ADDRESS][DOMAIN_NAME]"
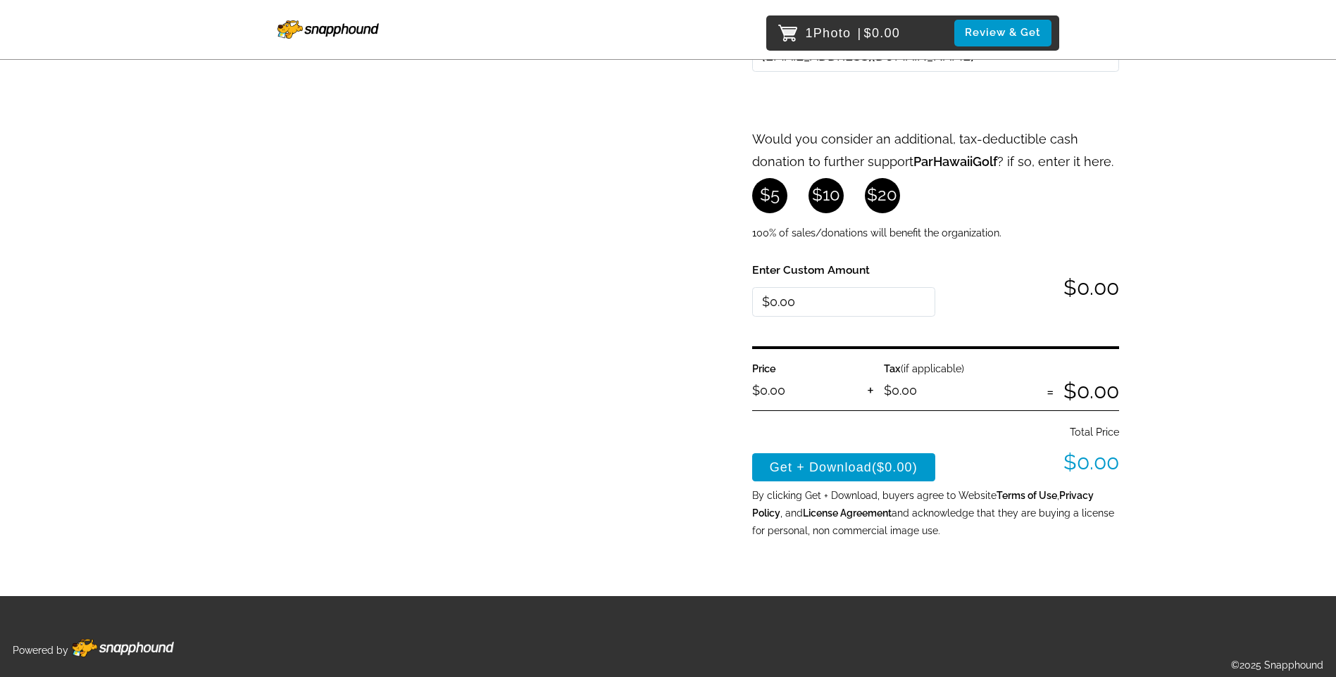
scroll to position [328, 0]
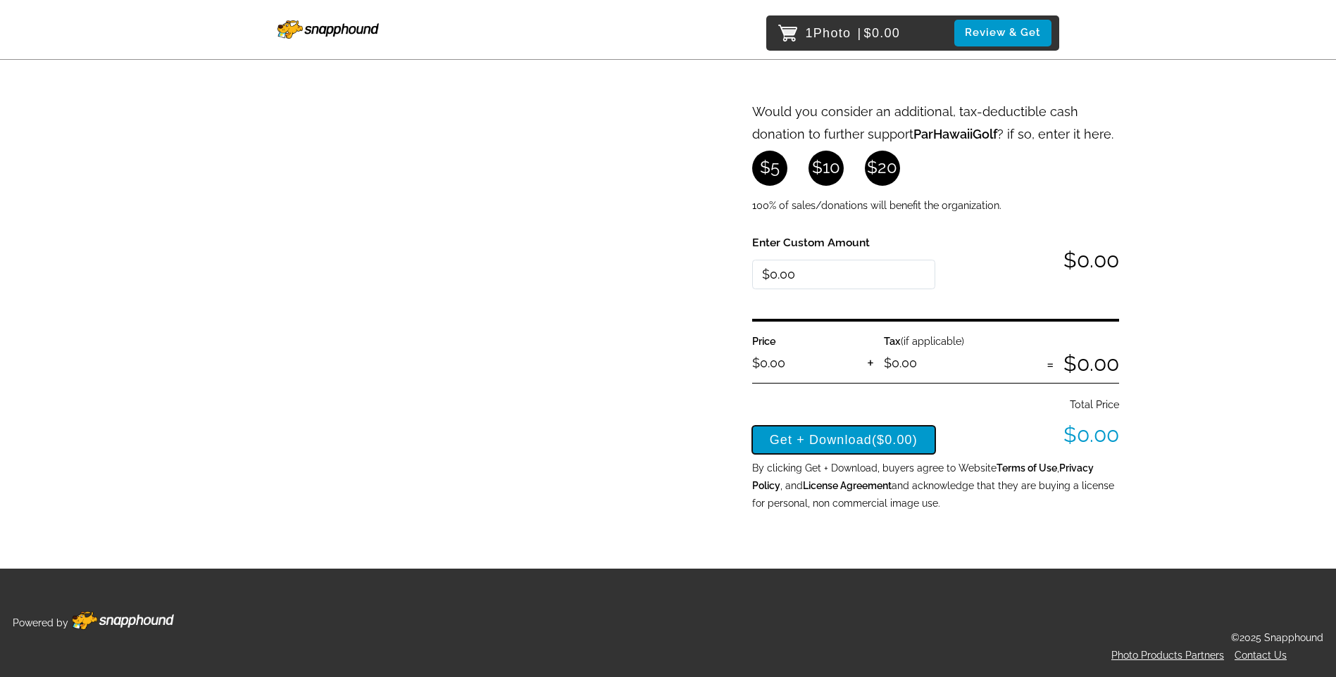
click at [815, 441] on button "Get + Download ($0.00)" at bounding box center [844, 440] width 184 height 28
